Goal: Task Accomplishment & Management: Use online tool/utility

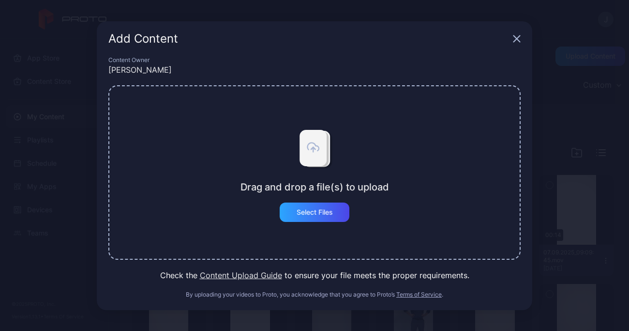
click at [517, 36] on icon "button" at bounding box center [517, 39] width 8 height 8
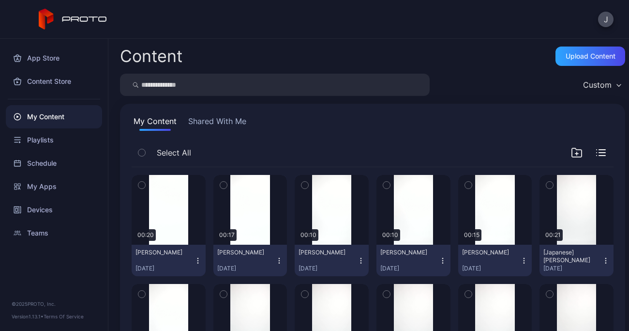
click at [195, 259] on icon "button" at bounding box center [198, 261] width 8 height 8
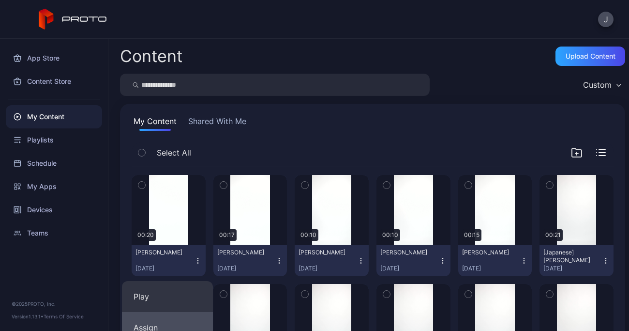
click at [161, 325] on button "Assign" at bounding box center [167, 327] width 91 height 31
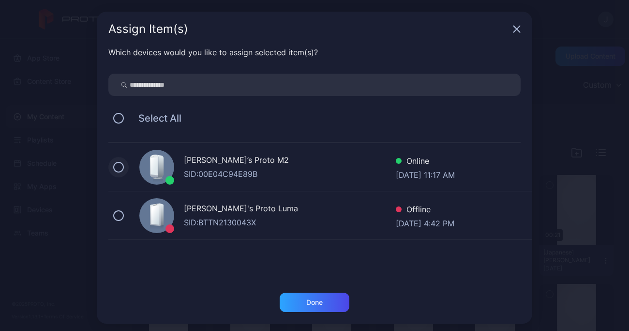
click at [113, 167] on button at bounding box center [118, 167] width 11 height 11
click at [315, 303] on div "Done" at bounding box center [314, 302] width 16 height 8
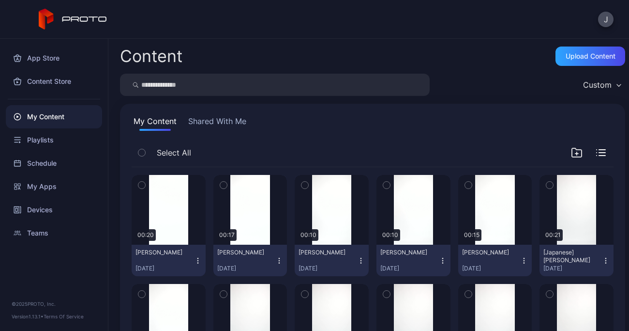
click at [276, 260] on icon "button" at bounding box center [279, 261] width 8 height 8
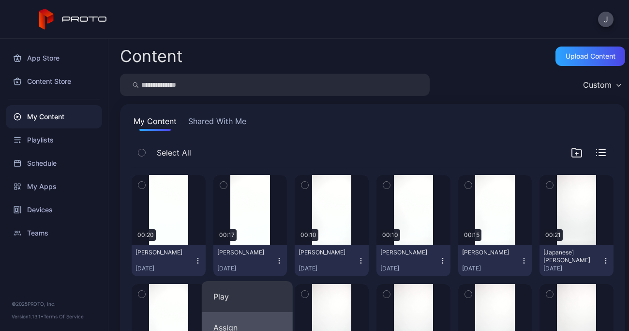
click at [229, 328] on button "Assign" at bounding box center [247, 327] width 91 height 31
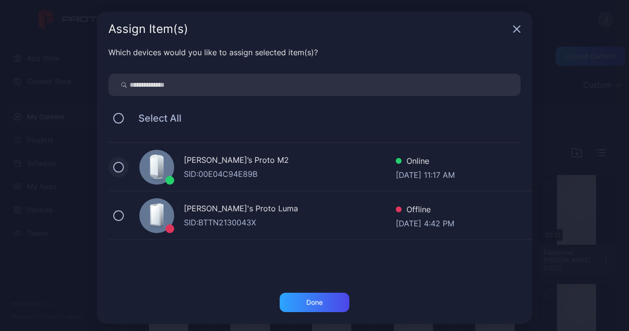
click at [114, 166] on button at bounding box center [118, 167] width 11 height 11
click at [312, 302] on div "Done" at bounding box center [314, 302] width 16 height 8
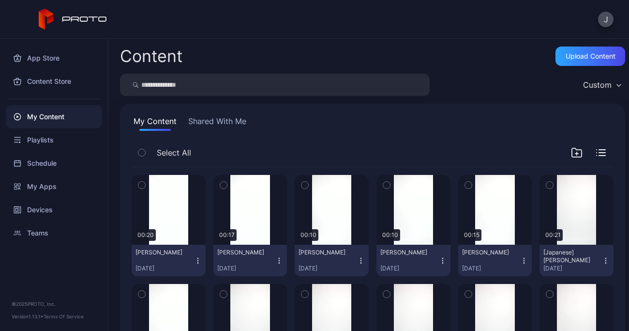
drag, startPoint x: 355, startPoint y: 259, endPoint x: 330, endPoint y: 262, distance: 25.3
click at [330, 262] on div "Kana Oki [DATE]" at bounding box center [328, 260] width 59 height 24
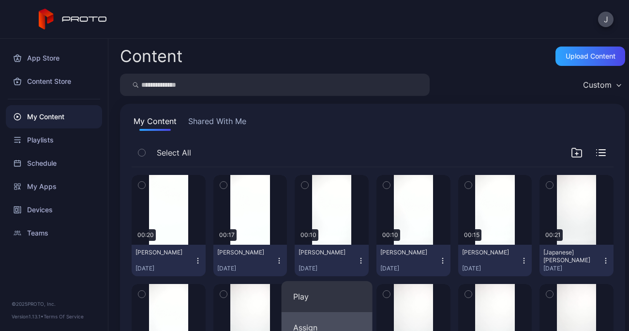
click at [307, 325] on button "Assign" at bounding box center [327, 327] width 91 height 31
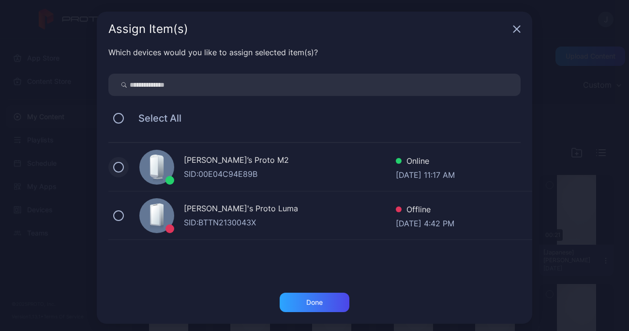
click at [115, 166] on button at bounding box center [118, 167] width 11 height 11
click at [322, 302] on div "Done" at bounding box center [315, 301] width 70 height 19
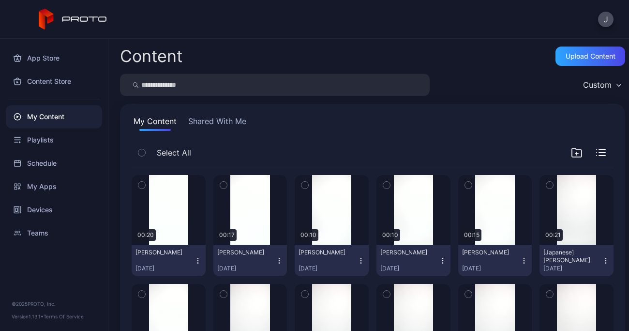
click at [439, 259] on icon "button" at bounding box center [443, 261] width 8 height 8
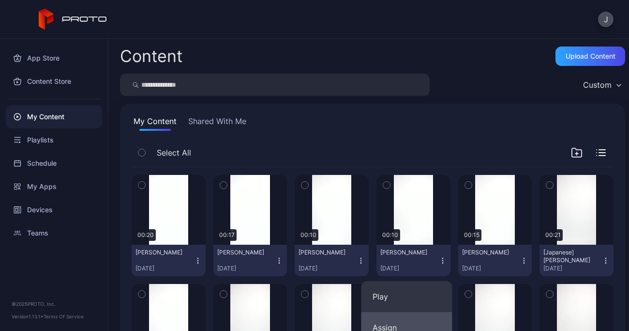
click at [389, 330] on button "Assign" at bounding box center [406, 327] width 91 height 31
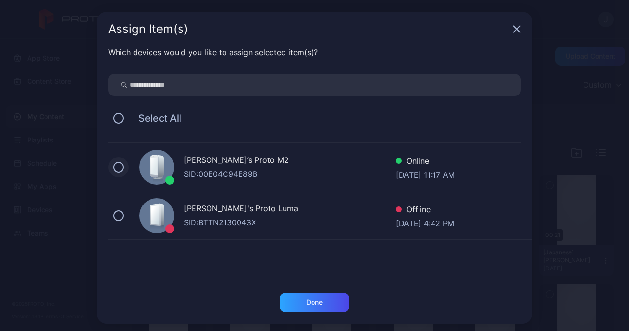
click at [116, 163] on button at bounding box center [118, 167] width 11 height 11
click at [331, 302] on div "Done" at bounding box center [315, 301] width 70 height 19
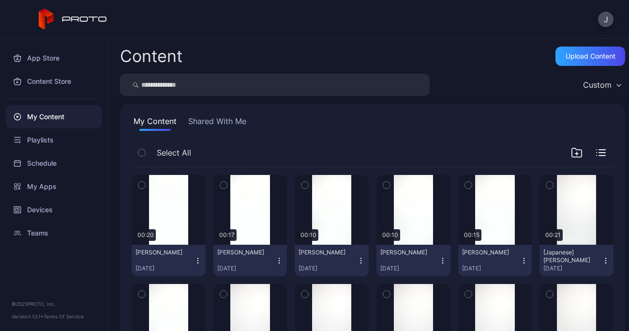
click at [520, 261] on icon "button" at bounding box center [524, 261] width 8 height 8
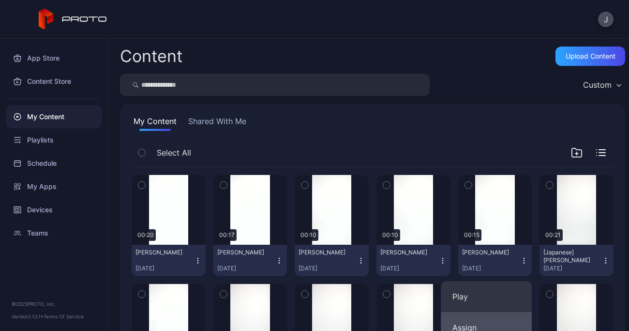
click at [474, 325] on button "Assign" at bounding box center [486, 327] width 91 height 31
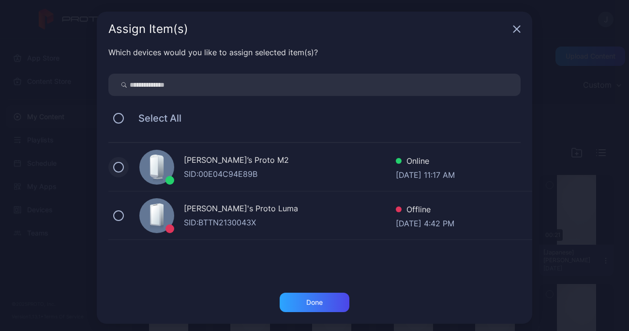
click at [114, 167] on button at bounding box center [118, 167] width 11 height 11
click at [315, 303] on div "Done" at bounding box center [314, 302] width 16 height 8
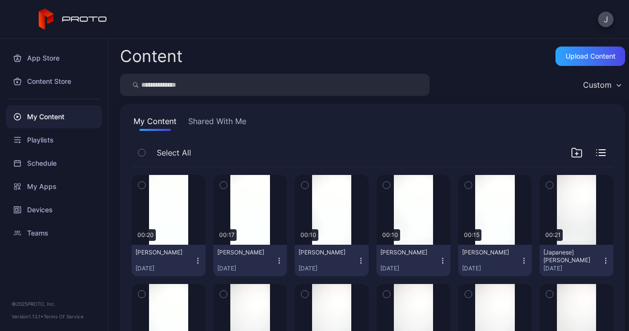
click at [520, 259] on icon "button" at bounding box center [524, 261] width 8 height 8
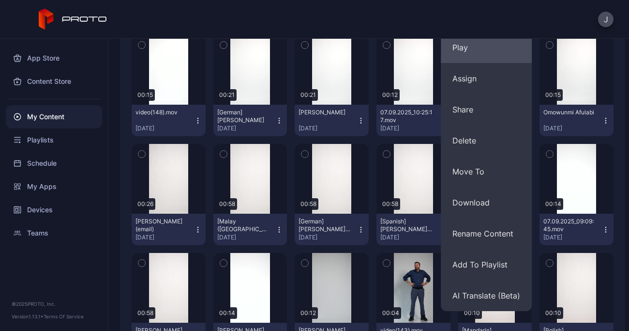
scroll to position [252, 0]
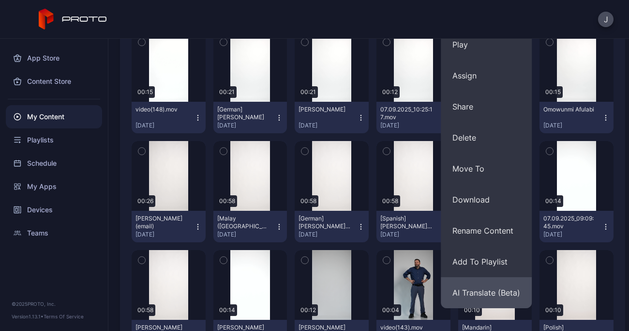
click at [492, 288] on button "AI Translate (Beta)" at bounding box center [486, 292] width 91 height 31
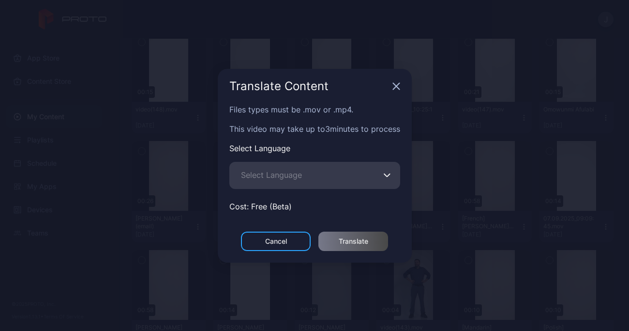
click at [276, 179] on span "Select Language" at bounding box center [271, 175] width 61 height 12
click at [276, 179] on input "Select Language" at bounding box center [314, 175] width 171 height 27
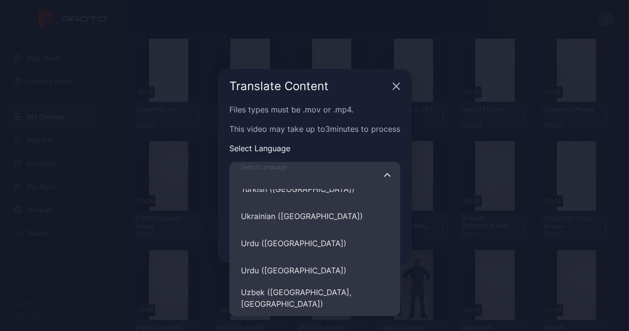
scroll to position [4703, 0]
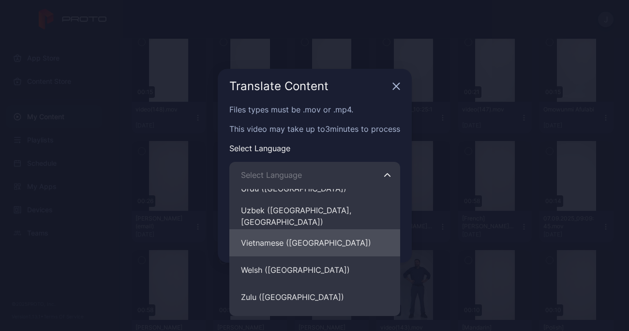
click at [307, 243] on button "Vietnamese ([GEOGRAPHIC_DATA])" at bounding box center [314, 242] width 171 height 27
type input "**********"
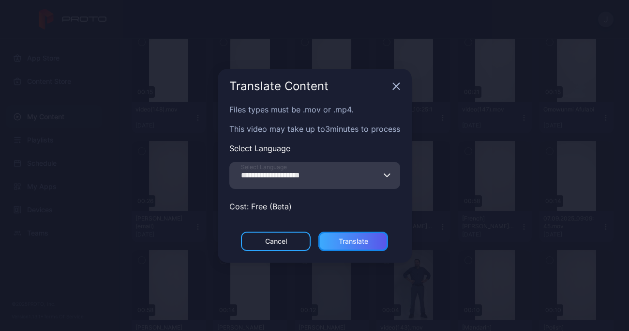
click at [360, 240] on div "Translate" at bounding box center [354, 241] width 30 height 8
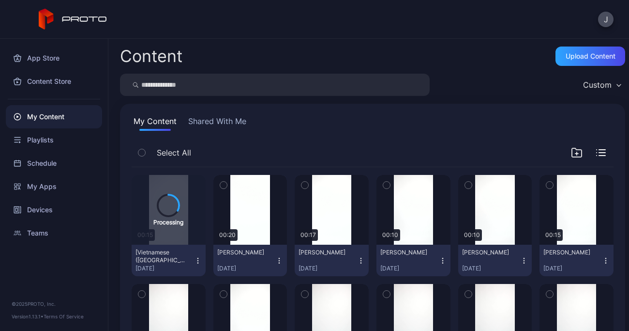
click at [520, 262] on icon "button" at bounding box center [524, 261] width 8 height 8
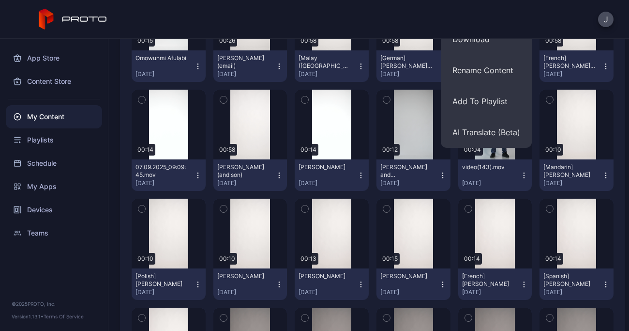
scroll to position [412, 0]
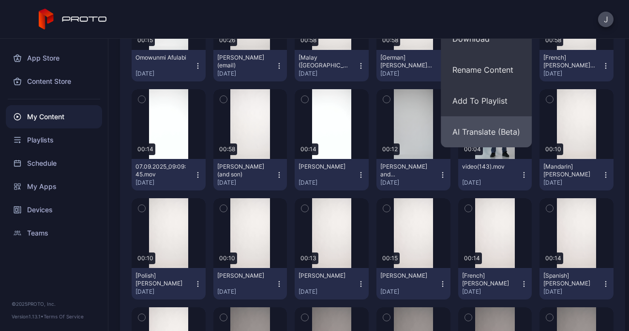
click at [499, 128] on button "AI Translate (Beta)" at bounding box center [486, 131] width 91 height 31
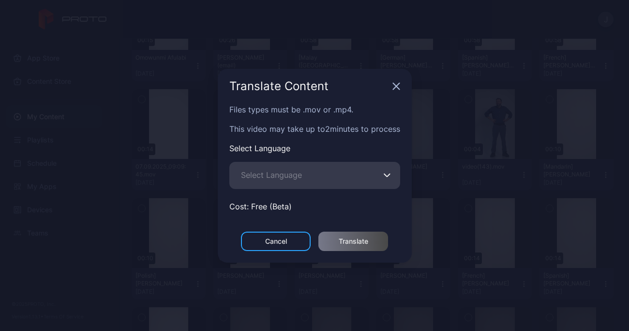
click at [279, 172] on span "Select Language" at bounding box center [271, 175] width 61 height 12
click at [279, 172] on input "Select Language" at bounding box center [314, 175] width 171 height 27
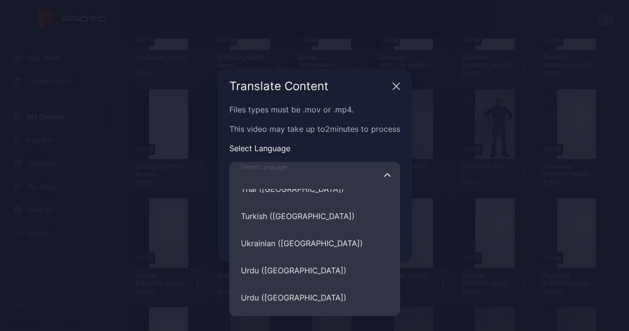
scroll to position [4703, 0]
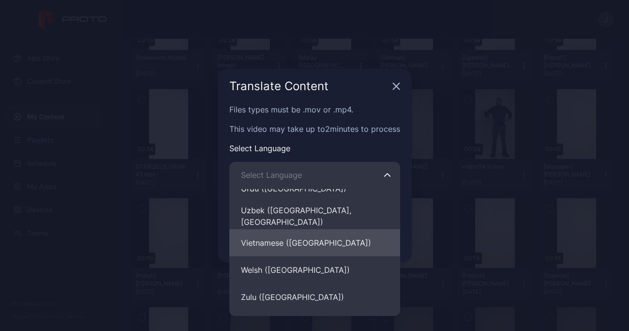
click at [305, 239] on button "Vietnamese ([GEOGRAPHIC_DATA])" at bounding box center [314, 242] width 171 height 27
type input "**********"
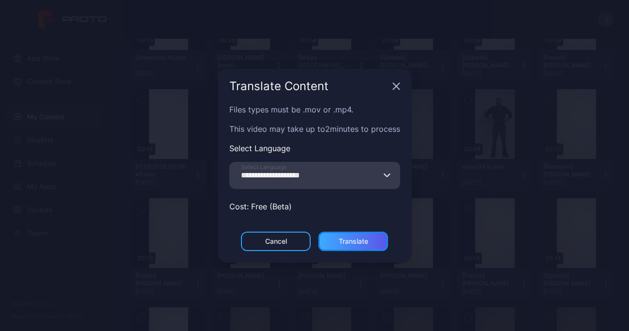
click at [361, 241] on div "Translate" at bounding box center [354, 241] width 30 height 8
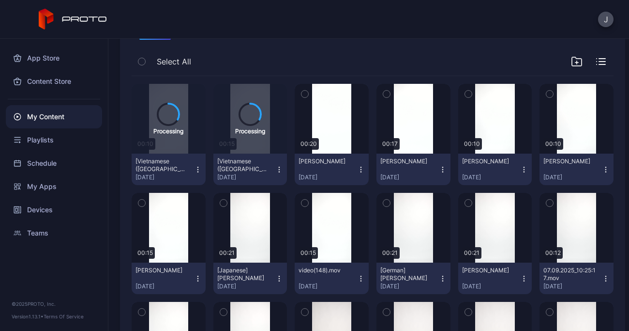
scroll to position [93, 0]
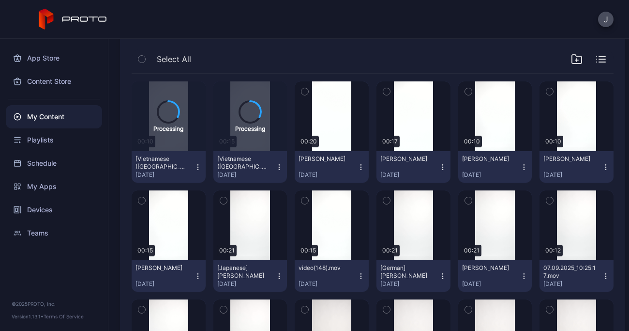
click at [520, 166] on icon "button" at bounding box center [524, 167] width 8 height 8
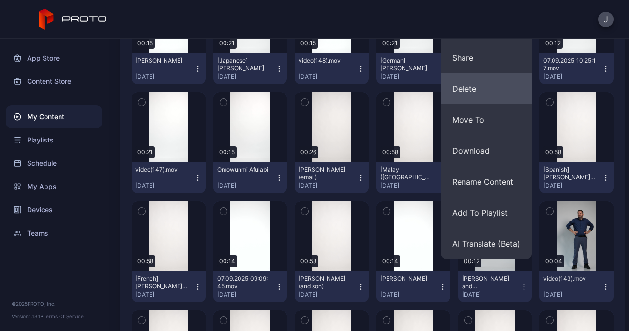
scroll to position [302, 0]
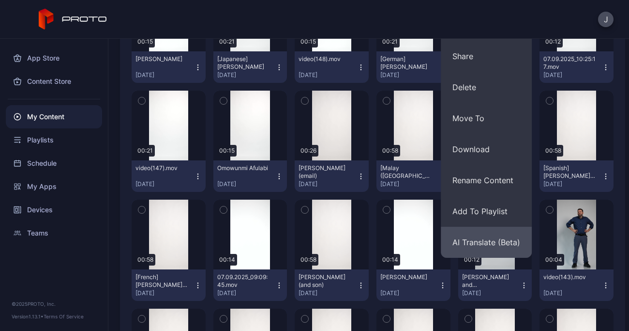
click at [495, 238] on button "AI Translate (Beta)" at bounding box center [486, 241] width 91 height 31
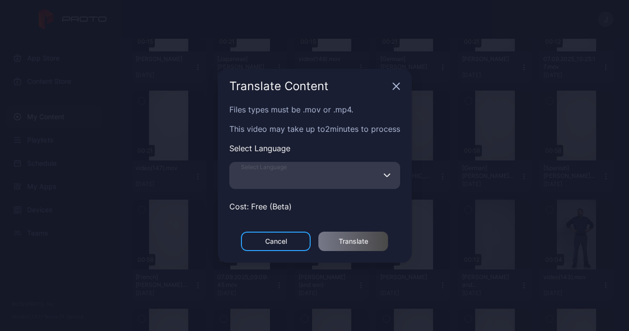
click at [319, 176] on input "Select Language" at bounding box center [314, 175] width 171 height 27
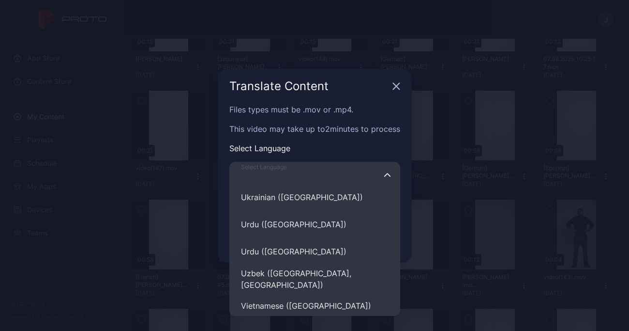
scroll to position [4703, 0]
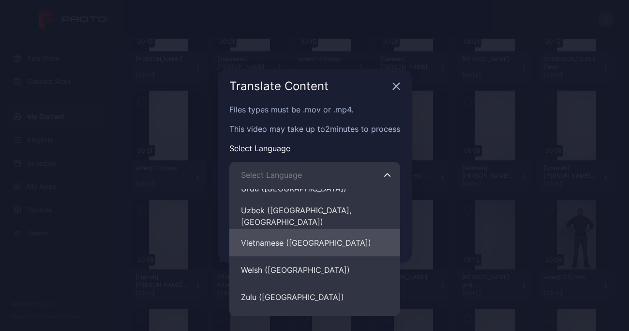
click at [280, 236] on button "Vietnamese ([GEOGRAPHIC_DATA])" at bounding box center [314, 242] width 171 height 27
type input "**********"
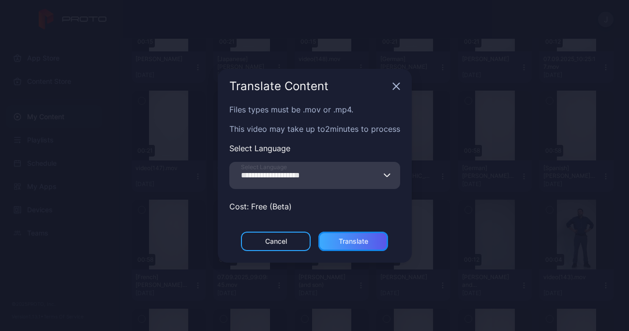
click at [358, 241] on div "Translate" at bounding box center [354, 241] width 30 height 8
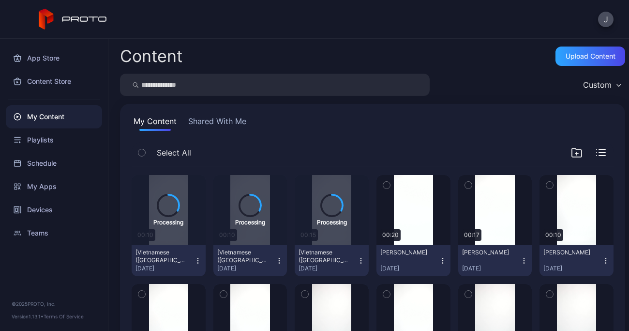
click at [245, 85] on input "search" at bounding box center [275, 85] width 310 height 22
type input "******"
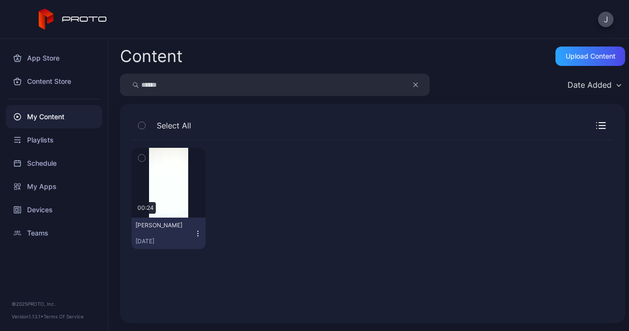
click at [191, 235] on div "Andrea Braun Sep 6, 2025" at bounding box center [165, 233] width 59 height 24
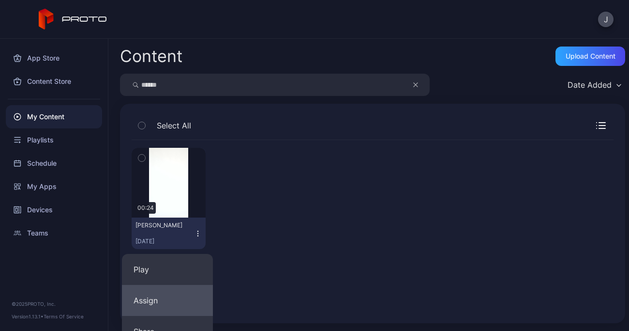
click at [147, 302] on button "Assign" at bounding box center [167, 300] width 91 height 31
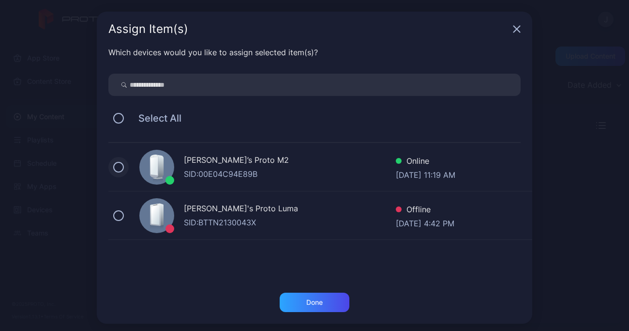
click at [114, 166] on button at bounding box center [118, 167] width 11 height 11
click at [309, 303] on div "Done" at bounding box center [314, 302] width 16 height 8
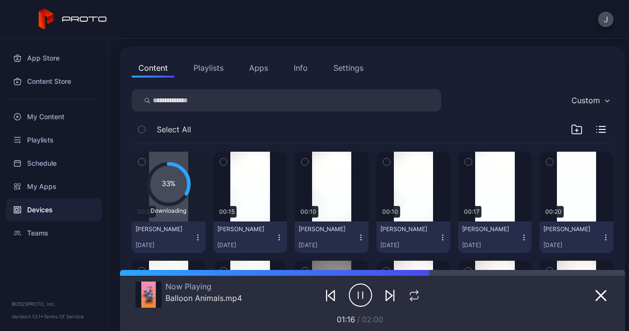
scroll to position [94, 0]
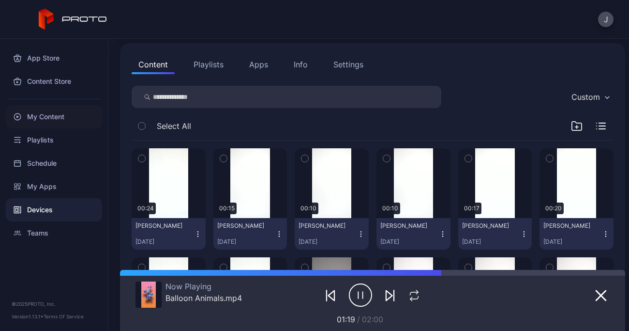
click at [40, 118] on div "My Content" at bounding box center [54, 116] width 96 height 23
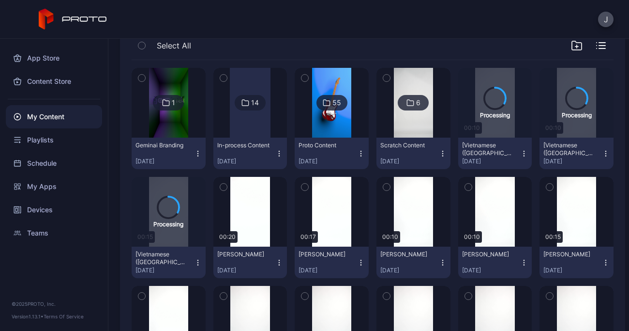
scroll to position [141, 0]
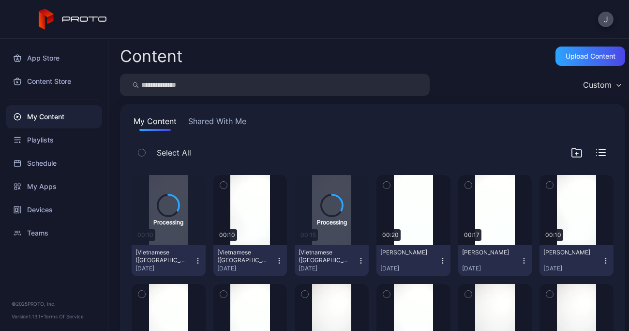
click at [275, 263] on icon "button" at bounding box center [279, 261] width 8 height 8
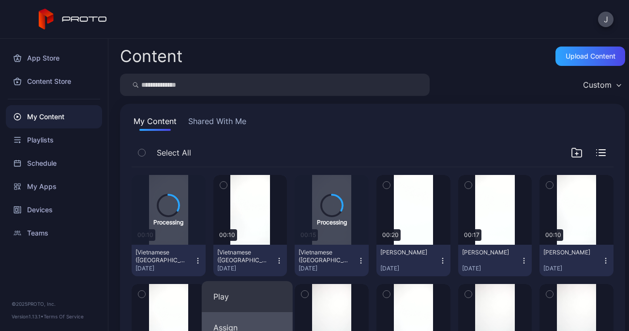
click at [228, 324] on button "Assign" at bounding box center [247, 327] width 91 height 31
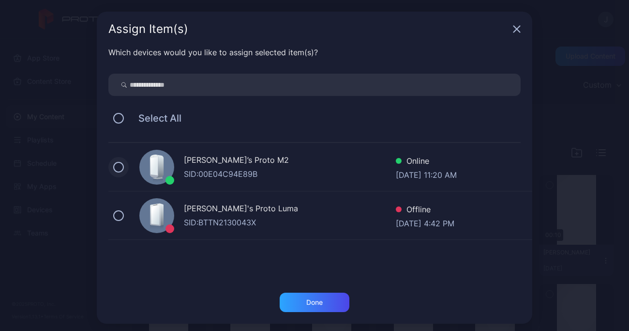
click at [115, 163] on button at bounding box center [118, 167] width 11 height 11
click at [320, 305] on div "Done" at bounding box center [315, 301] width 70 height 19
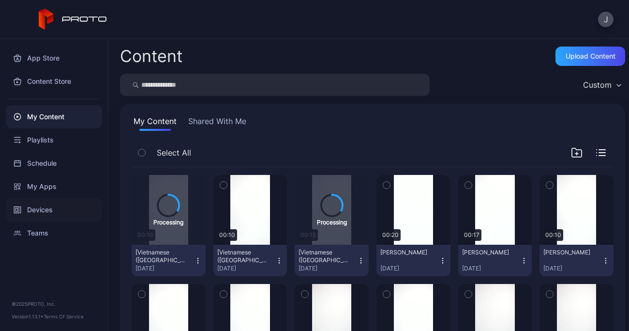
click at [45, 209] on div "Devices" at bounding box center [54, 209] width 96 height 23
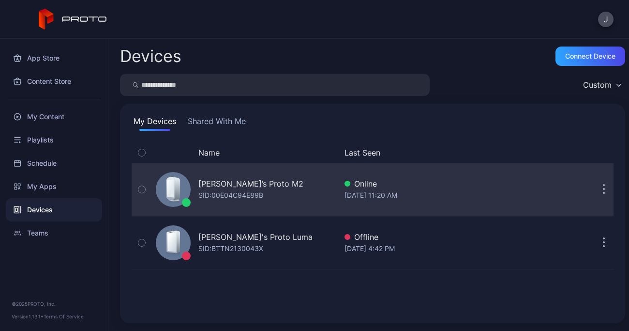
click at [244, 191] on div "SID: 00E04C94E89B" at bounding box center [230, 195] width 65 height 12
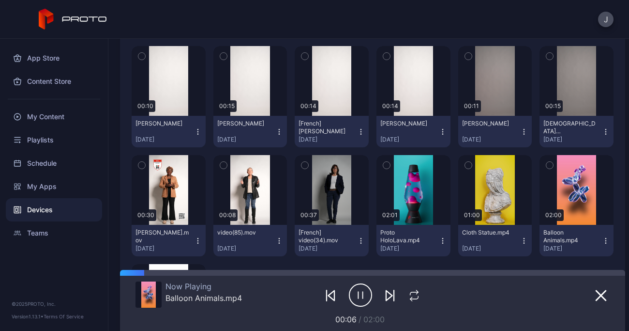
scroll to position [525, 0]
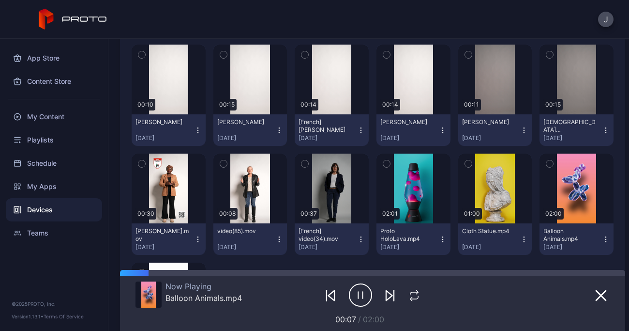
click at [602, 128] on icon "button" at bounding box center [606, 130] width 8 height 8
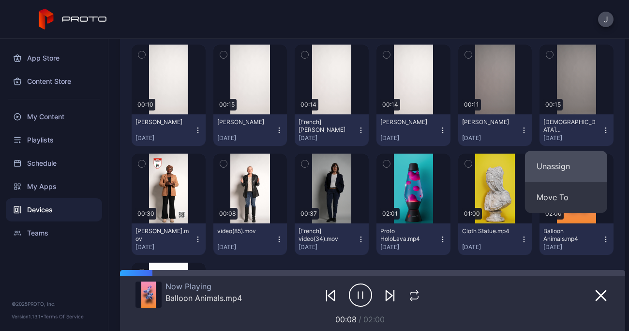
click at [554, 165] on button "Unassign" at bounding box center [566, 166] width 82 height 31
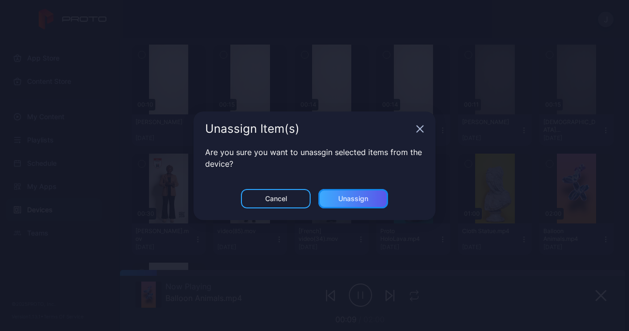
click at [360, 189] on div "Unassign" at bounding box center [353, 198] width 70 height 19
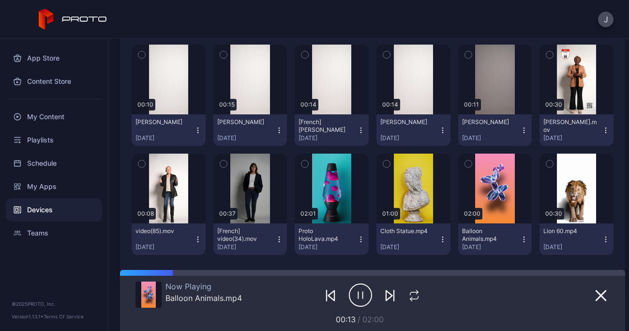
click at [520, 129] on icon "button" at bounding box center [524, 130] width 8 height 8
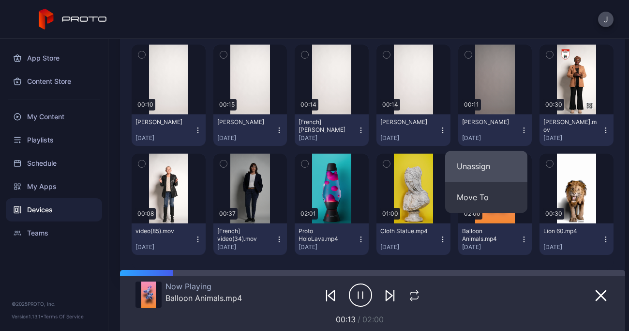
click at [486, 166] on button "Unassign" at bounding box center [486, 166] width 82 height 31
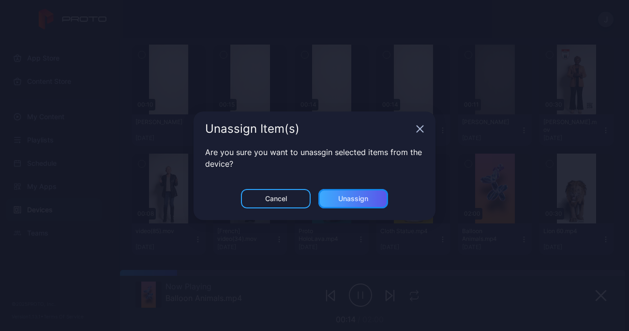
click at [358, 199] on div "Unassign" at bounding box center [353, 199] width 30 height 8
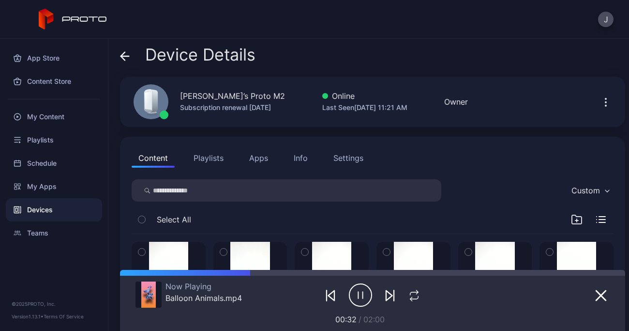
scroll to position [0, 0]
click at [39, 121] on div "My Content" at bounding box center [54, 116] width 96 height 23
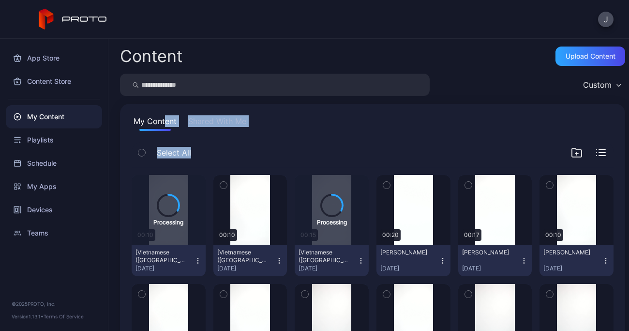
drag, startPoint x: 190, startPoint y: 143, endPoint x: 195, endPoint y: 150, distance: 8.6
click at [195, 150] on div "Select All" at bounding box center [373, 154] width 482 height 25
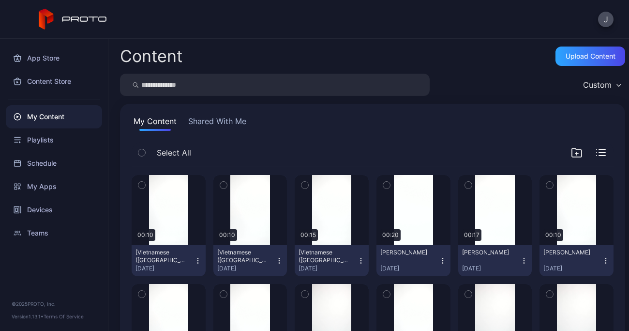
click at [197, 260] on icon "button" at bounding box center [198, 261] width 8 height 8
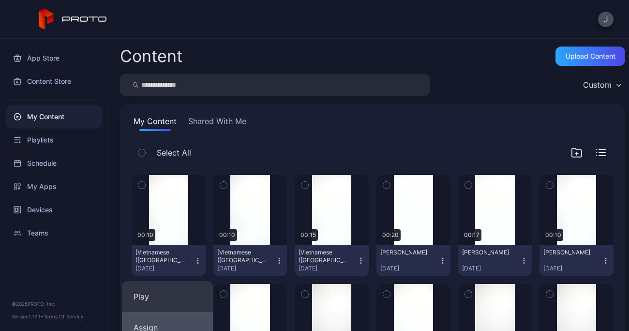
click at [152, 325] on button "Assign" at bounding box center [167, 327] width 91 height 31
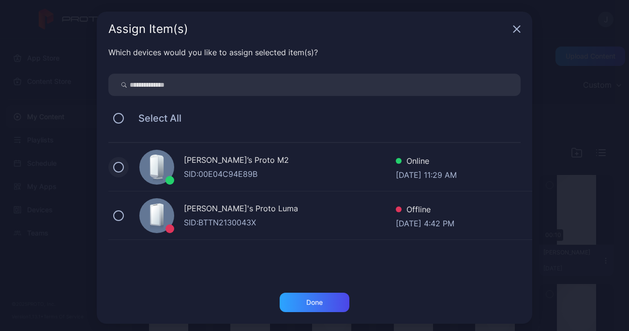
click at [114, 166] on button at bounding box center [118, 167] width 11 height 11
click at [322, 309] on div "Done" at bounding box center [315, 301] width 70 height 19
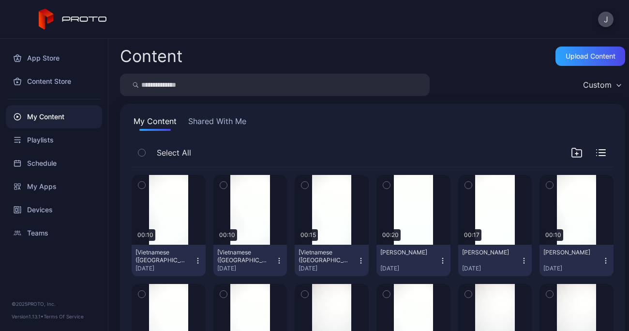
click at [357, 261] on icon "button" at bounding box center [361, 261] width 8 height 8
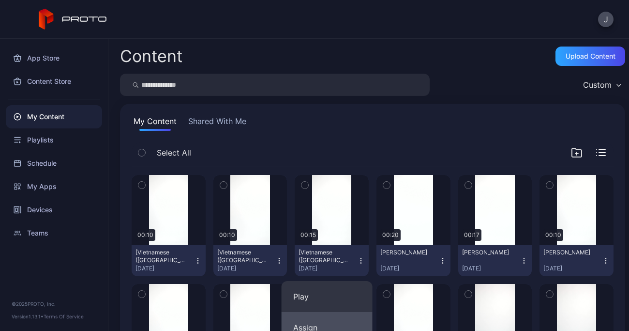
click at [304, 322] on button "Assign" at bounding box center [327, 327] width 91 height 31
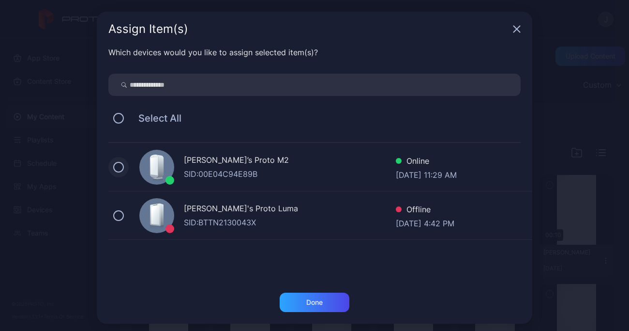
click at [115, 165] on button at bounding box center [118, 167] width 11 height 11
click at [317, 301] on div "Done" at bounding box center [314, 302] width 16 height 8
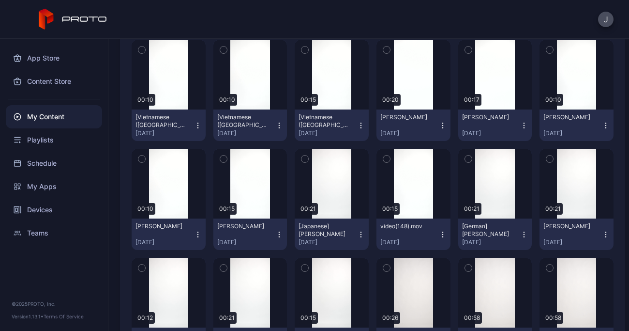
scroll to position [137, 0]
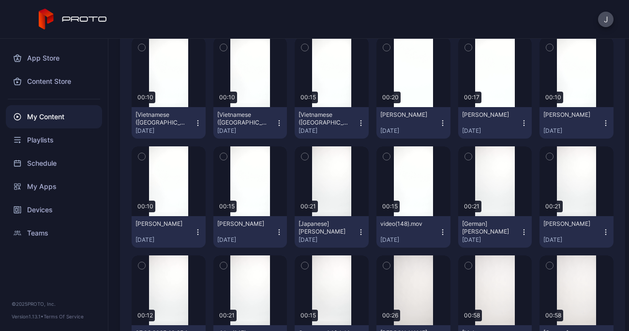
click at [279, 231] on icon "button" at bounding box center [279, 231] width 0 height 0
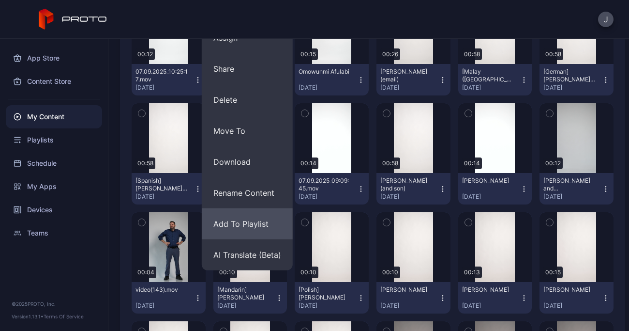
scroll to position [402, 0]
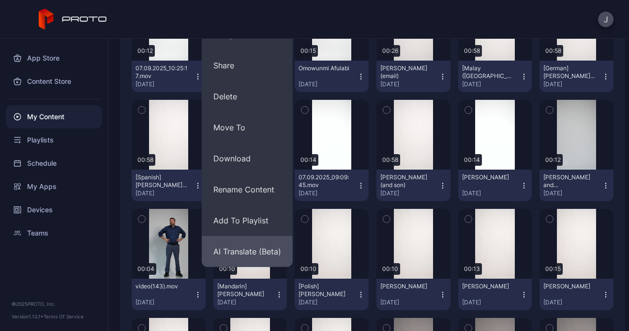
click at [246, 253] on button "AI Translate (Beta)" at bounding box center [247, 251] width 91 height 31
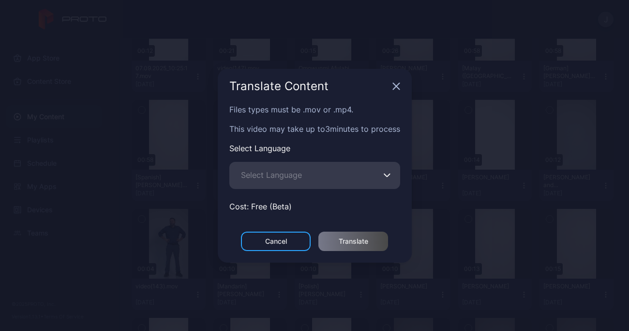
click at [280, 180] on span "Select Language" at bounding box center [271, 175] width 61 height 12
click at [280, 180] on input "Select Language" at bounding box center [314, 175] width 171 height 27
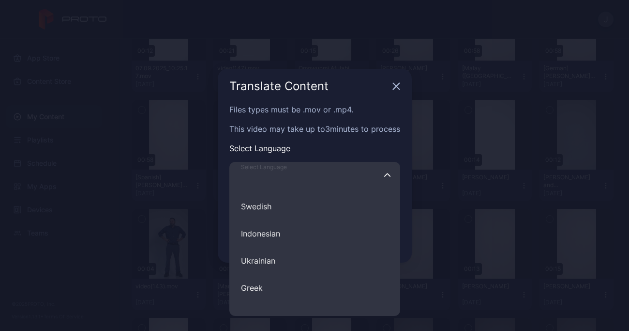
scroll to position [485, 0]
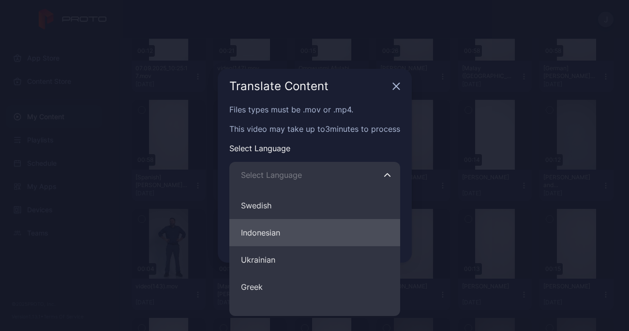
click at [263, 226] on button "Indonesian" at bounding box center [314, 232] width 171 height 27
type input "**********"
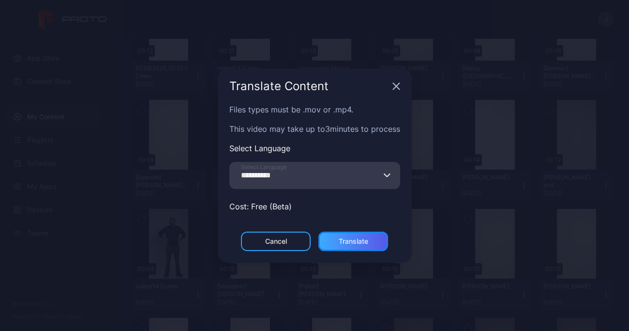
click at [362, 244] on div "Translate" at bounding box center [354, 241] width 30 height 8
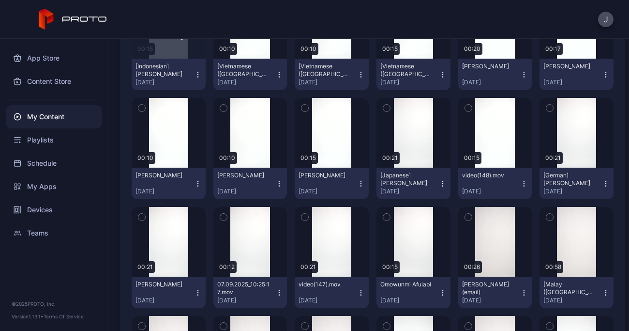
scroll to position [187, 0]
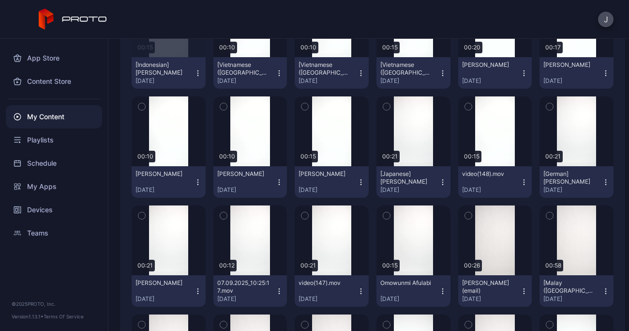
click at [196, 180] on icon "button" at bounding box center [198, 182] width 8 height 8
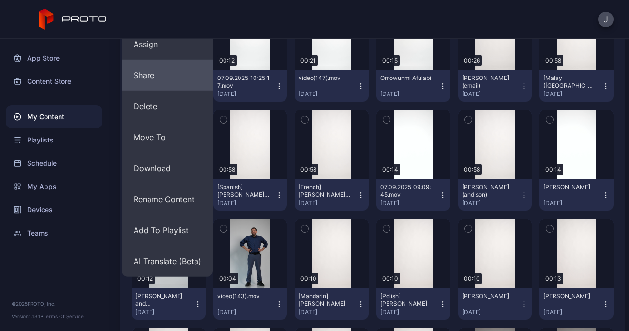
scroll to position [392, 0]
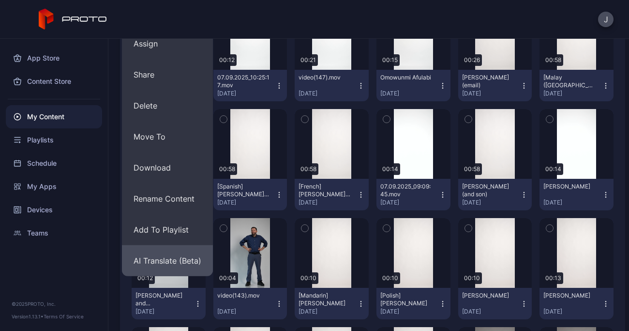
click at [169, 259] on button "AI Translate (Beta)" at bounding box center [167, 260] width 91 height 31
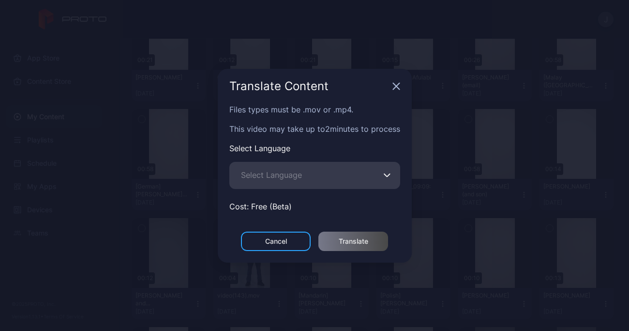
click at [292, 172] on span "Select Language" at bounding box center [271, 175] width 61 height 12
click at [292, 172] on input "Select Language" at bounding box center [314, 175] width 171 height 27
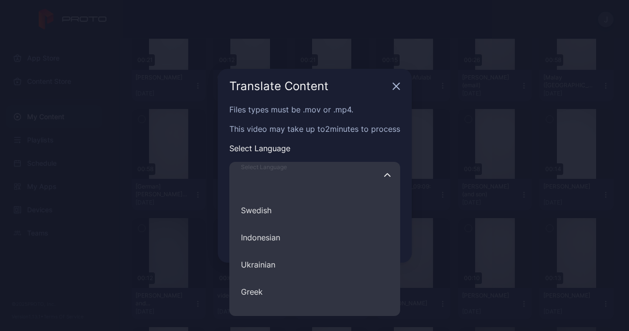
scroll to position [486, 0]
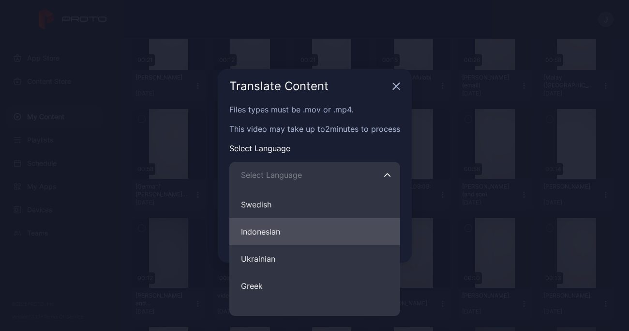
click at [284, 232] on button "Indonesian" at bounding box center [314, 231] width 171 height 27
type input "**********"
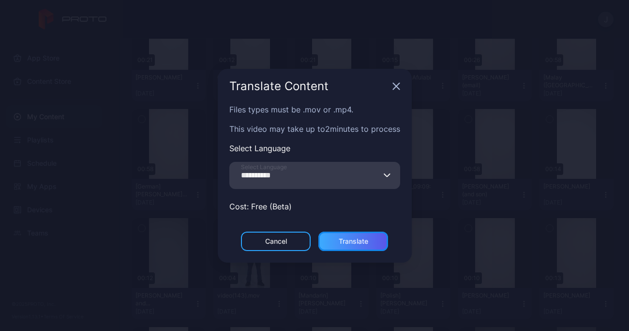
click at [353, 238] on div "Translate" at bounding box center [354, 241] width 30 height 8
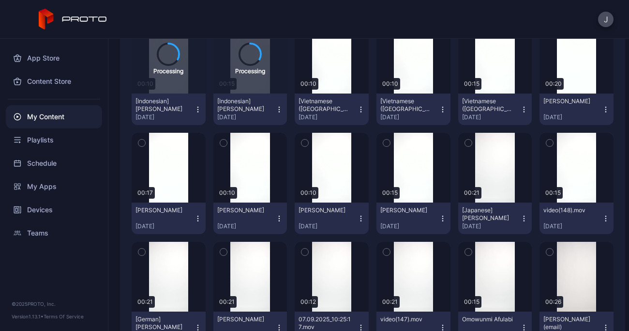
scroll to position [158, 0]
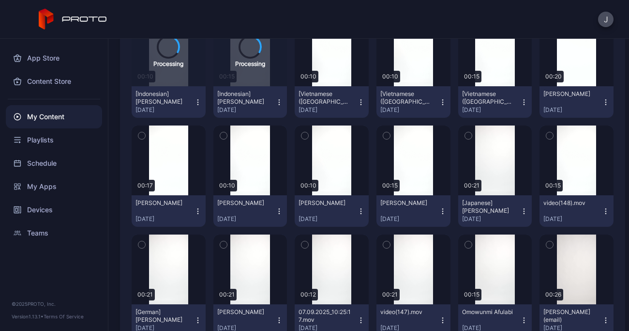
click at [357, 211] on icon "button" at bounding box center [361, 211] width 8 height 8
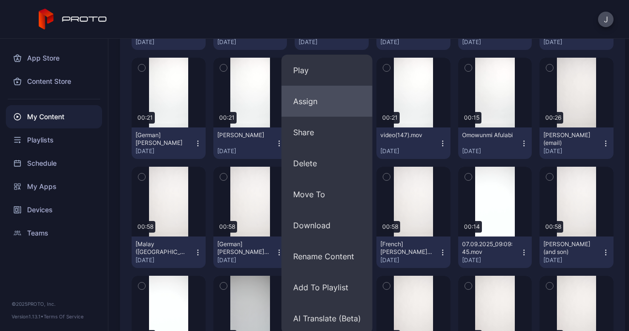
scroll to position [335, 0]
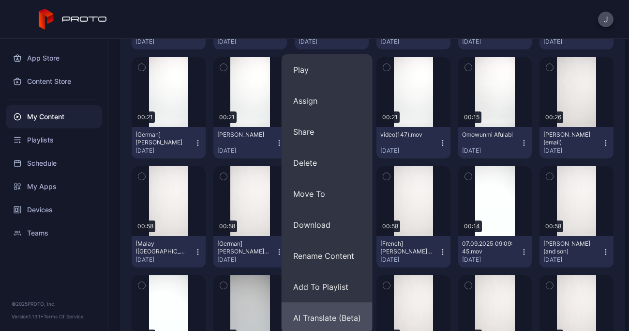
click at [335, 317] on button "AI Translate (Beta)" at bounding box center [327, 317] width 91 height 31
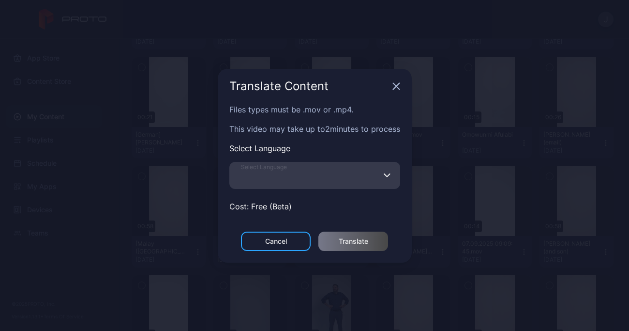
click at [347, 177] on input "Select Language" at bounding box center [314, 175] width 171 height 27
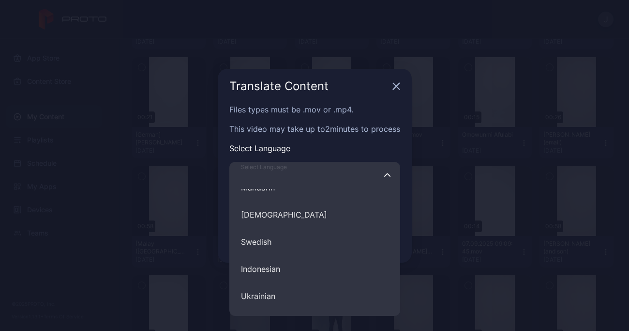
scroll to position [449, 0]
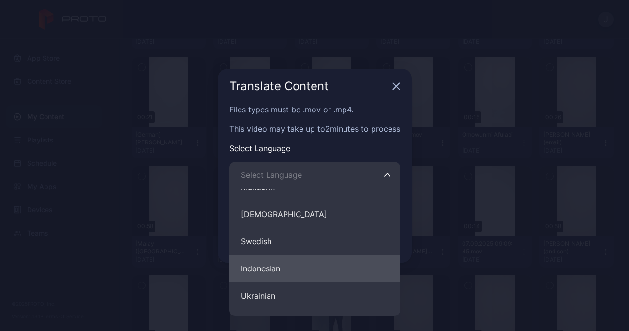
click at [331, 266] on button "Indonesian" at bounding box center [314, 268] width 171 height 27
type input "**********"
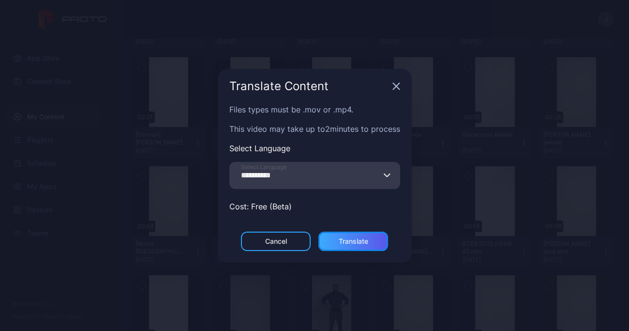
click at [356, 236] on div "Translate" at bounding box center [353, 240] width 70 height 19
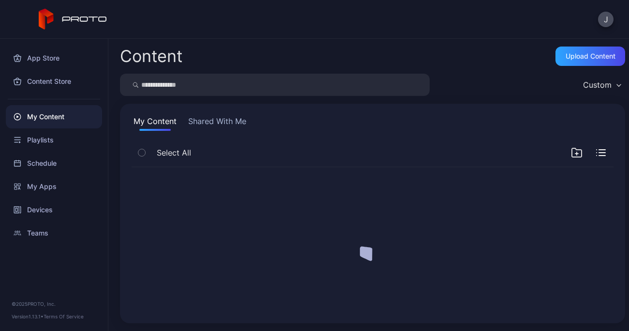
scroll to position [0, 0]
